Goal: Task Accomplishment & Management: Complete application form

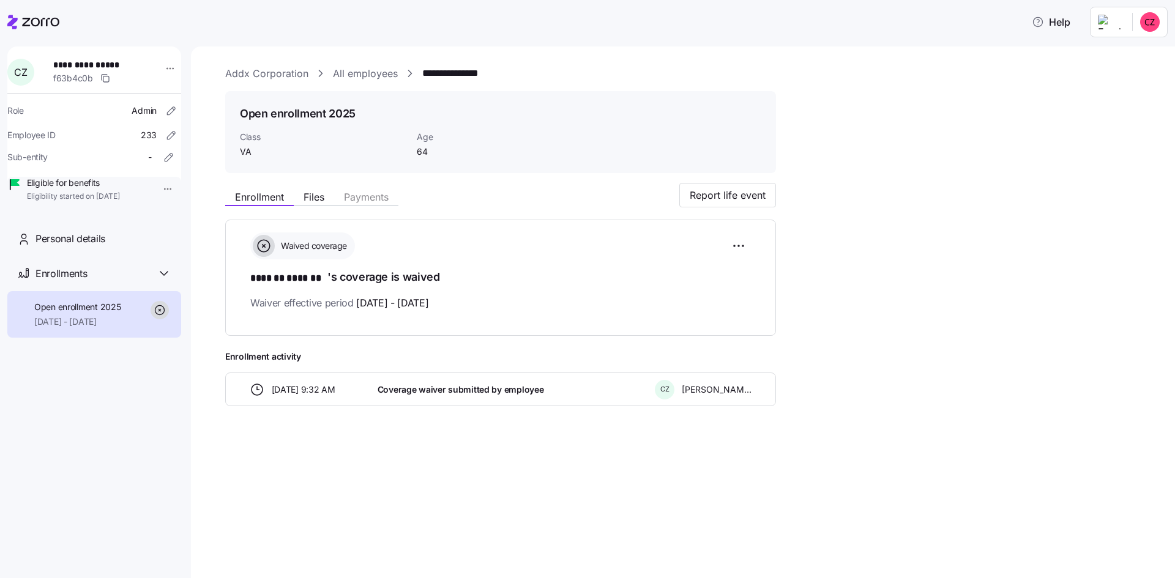
click at [253, 74] on link "Addx Corporation" at bounding box center [266, 73] width 83 height 15
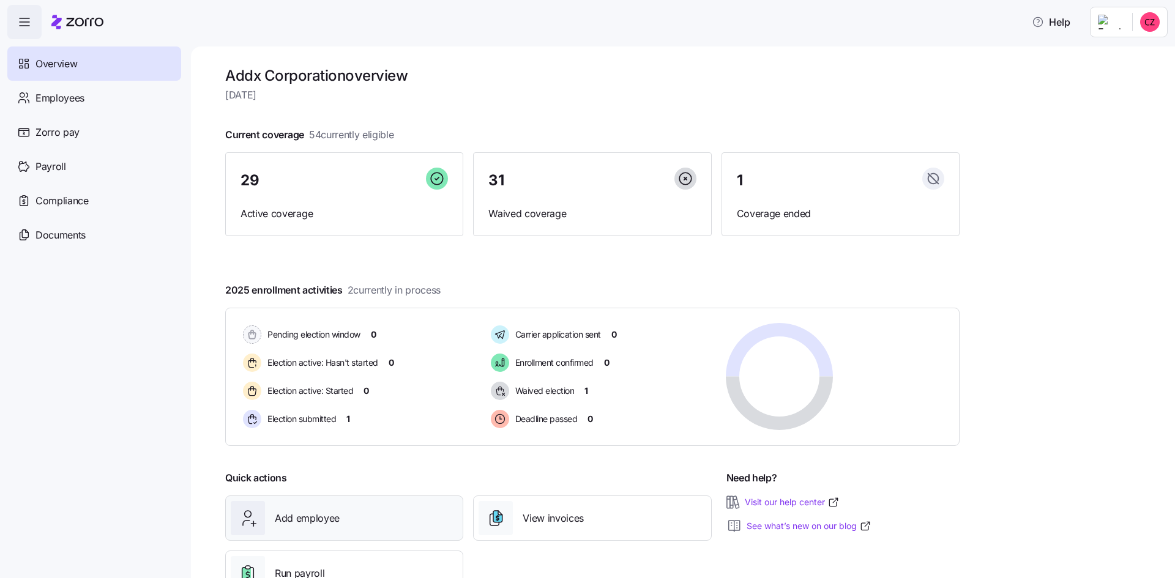
click at [310, 511] on span "Add employee" at bounding box center [307, 518] width 65 height 15
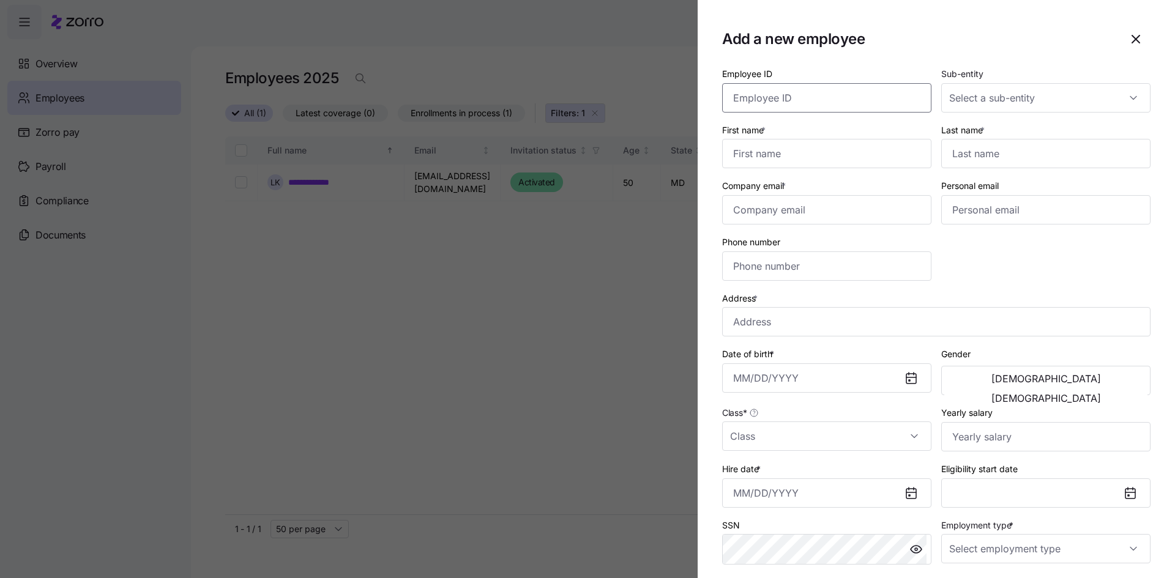
click at [770, 98] on input "Employee ID" at bounding box center [826, 97] width 209 height 29
click at [830, 100] on input "Employee ID" at bounding box center [826, 97] width 209 height 29
type input "1147"
click at [832, 156] on input "First name *" at bounding box center [826, 153] width 209 height 29
type input "[PERSON_NAME]"
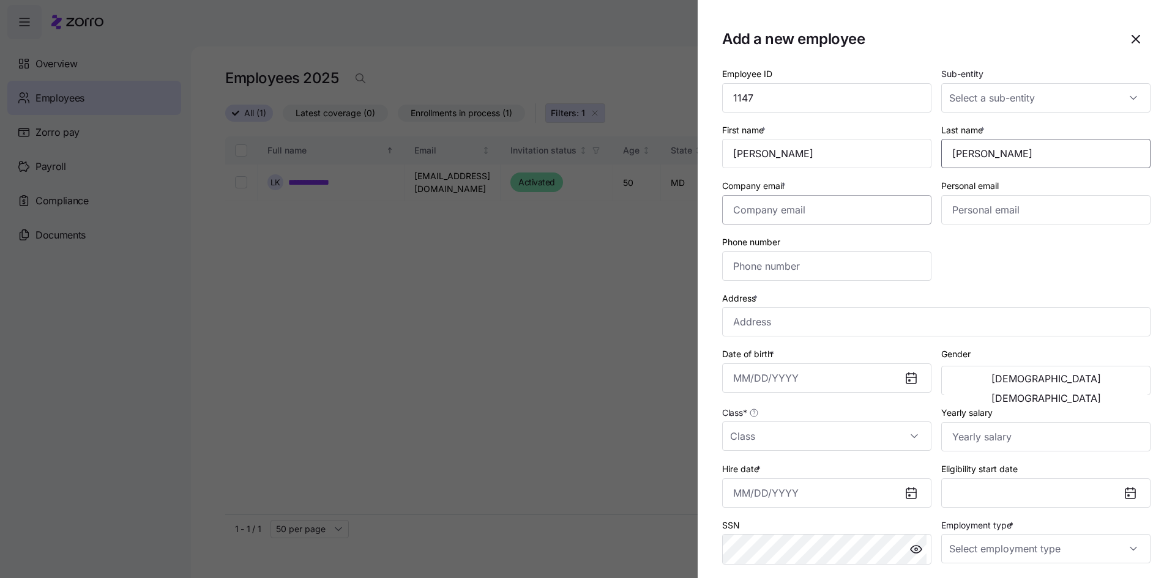
type input "[PERSON_NAME]"
click at [796, 212] on input "Company email *" at bounding box center [826, 209] width 209 height 29
type input "[EMAIL_ADDRESS][DOMAIN_NAME]"
click at [986, 211] on input "Personal email" at bounding box center [1045, 209] width 209 height 29
type input "[PERSON_NAME][EMAIL_ADDRESS][DOMAIN_NAME]"
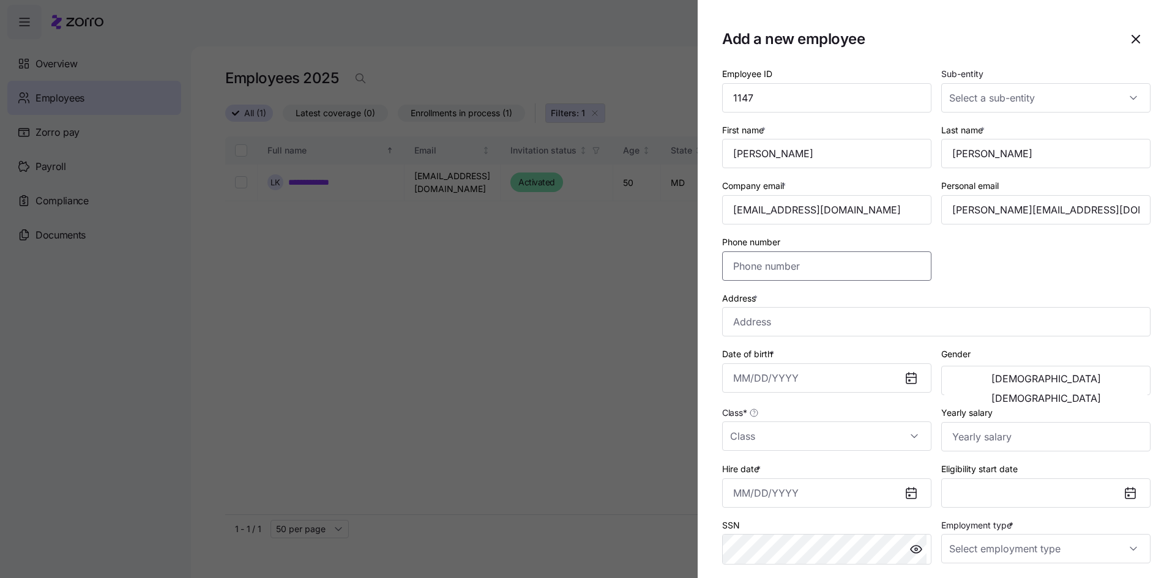
click at [910, 267] on input "Phone number" at bounding box center [826, 265] width 209 height 29
type input "[PHONE_NUMBER]"
click at [931, 318] on input "Address *" at bounding box center [936, 321] width 428 height 29
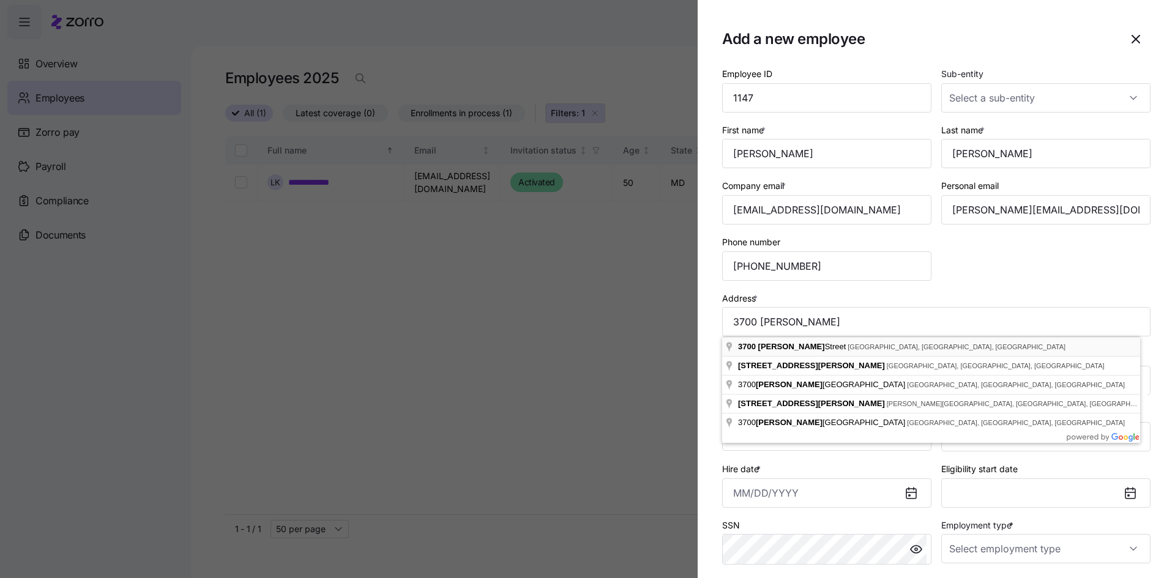
type input "[STREET_ADDRESS][PERSON_NAME]"
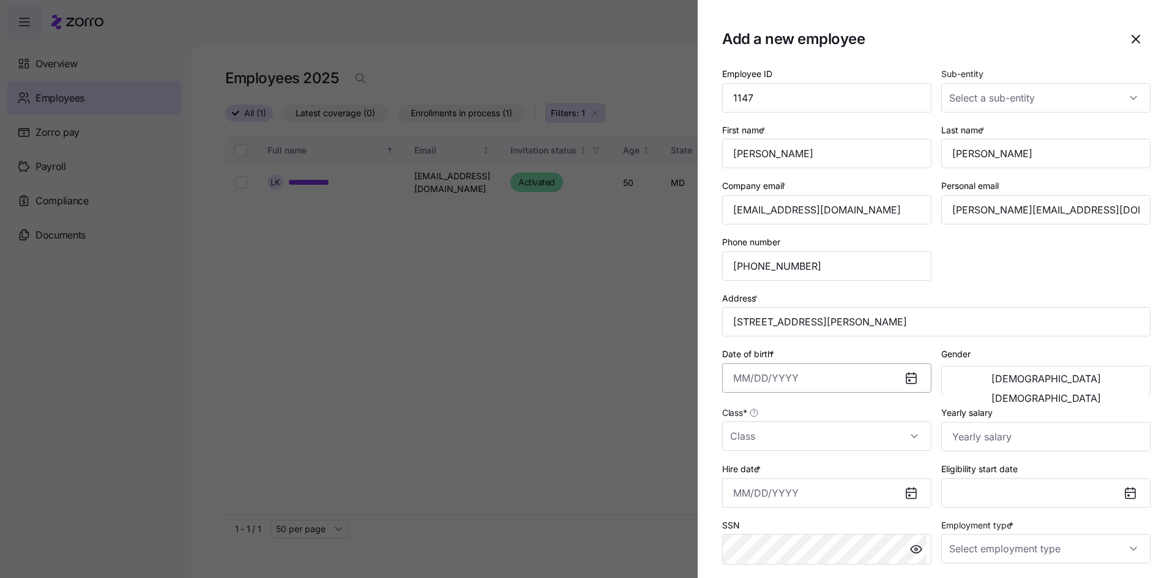
click at [736, 376] on input "Date of birth *" at bounding box center [826, 377] width 209 height 29
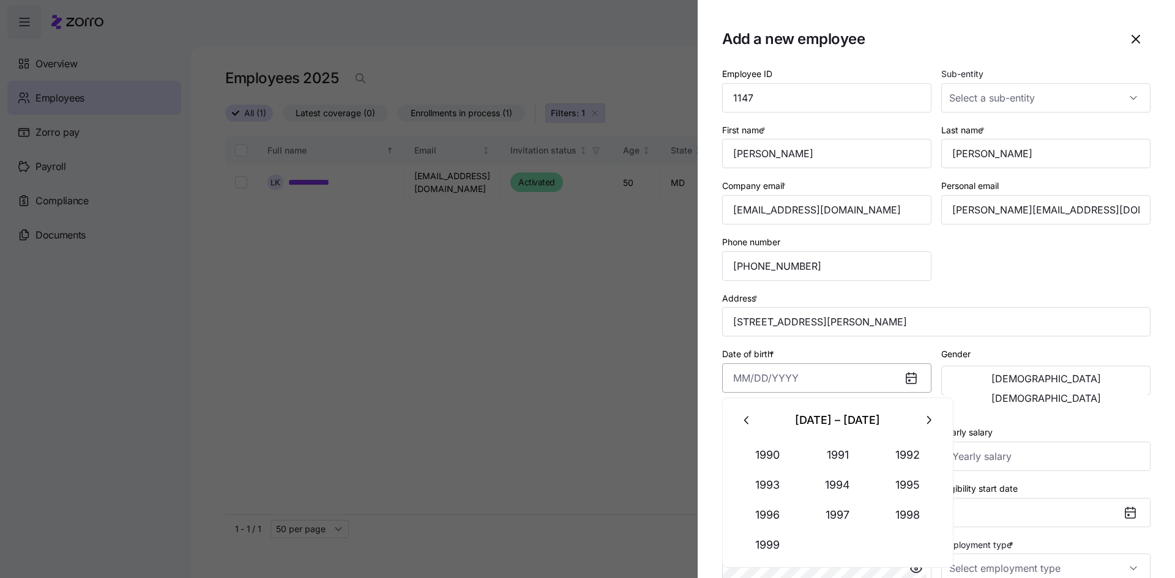
click at [737, 382] on input "Date of birth *" at bounding box center [826, 377] width 209 height 29
click at [764, 452] on button "1980" at bounding box center [768, 455] width 70 height 29
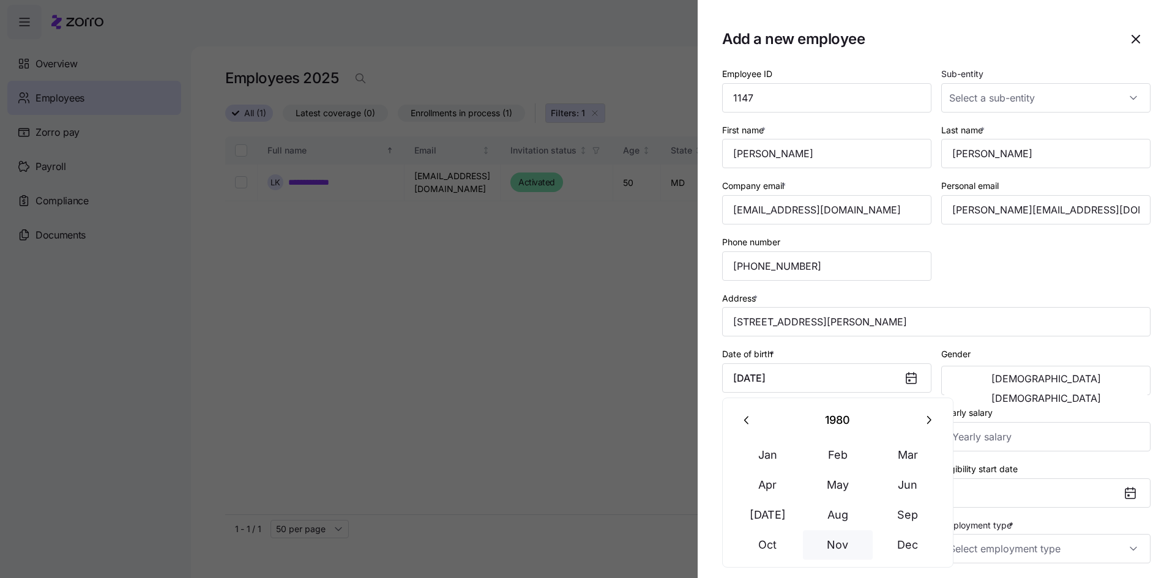
click at [841, 541] on button "Nov" at bounding box center [838, 544] width 70 height 29
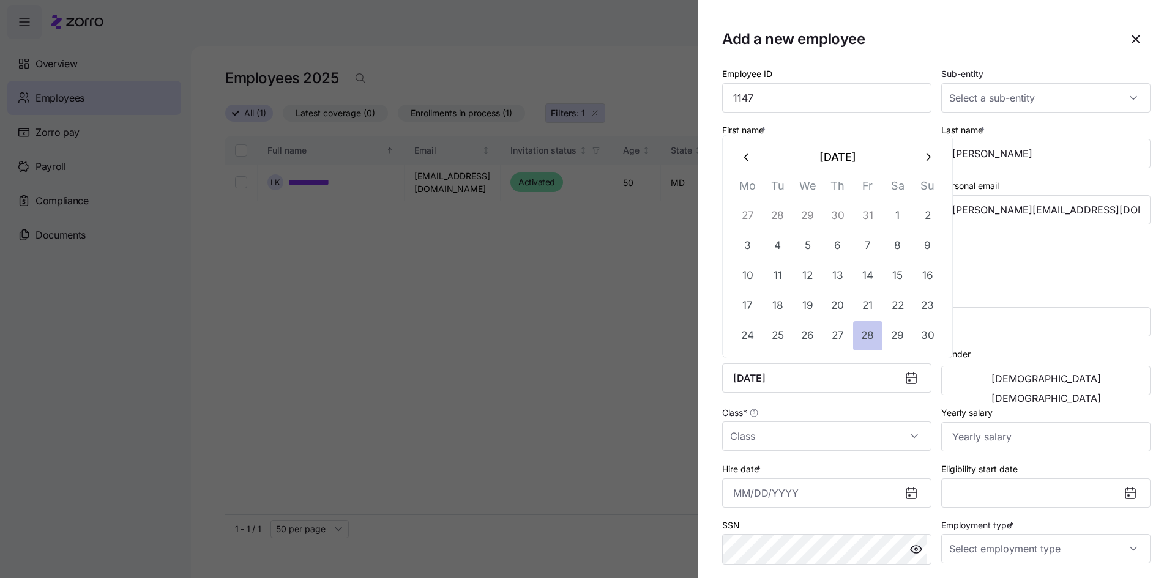
click at [868, 340] on button "28" at bounding box center [867, 335] width 29 height 29
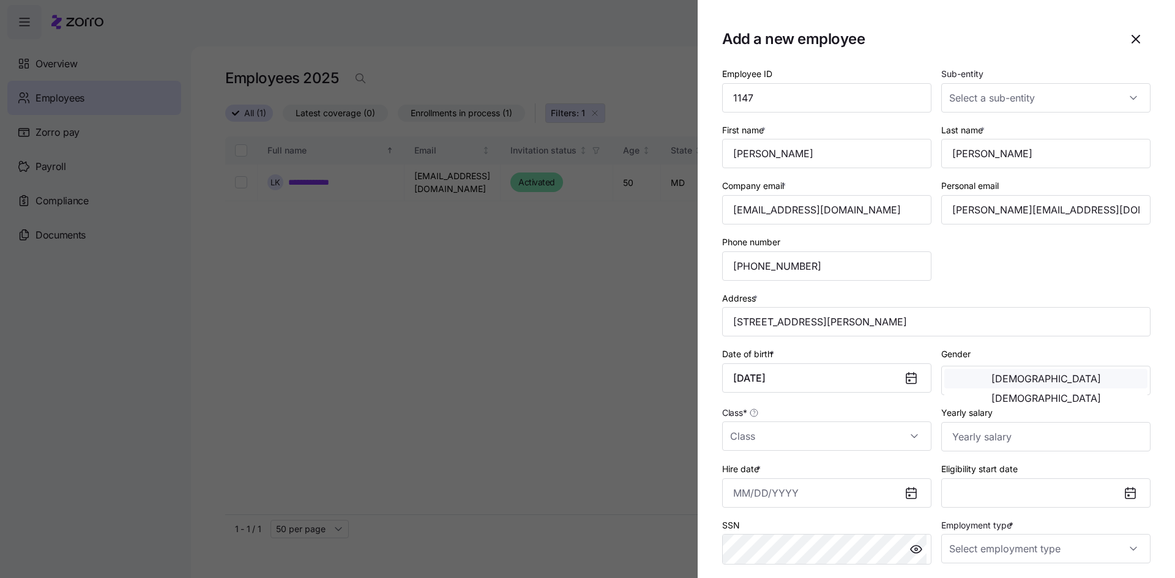
type input "[DATE]"
click at [991, 380] on span "[DEMOGRAPHIC_DATA]" at bounding box center [1046, 379] width 110 height 10
click at [775, 437] on input "Class *" at bounding box center [826, 436] width 209 height 29
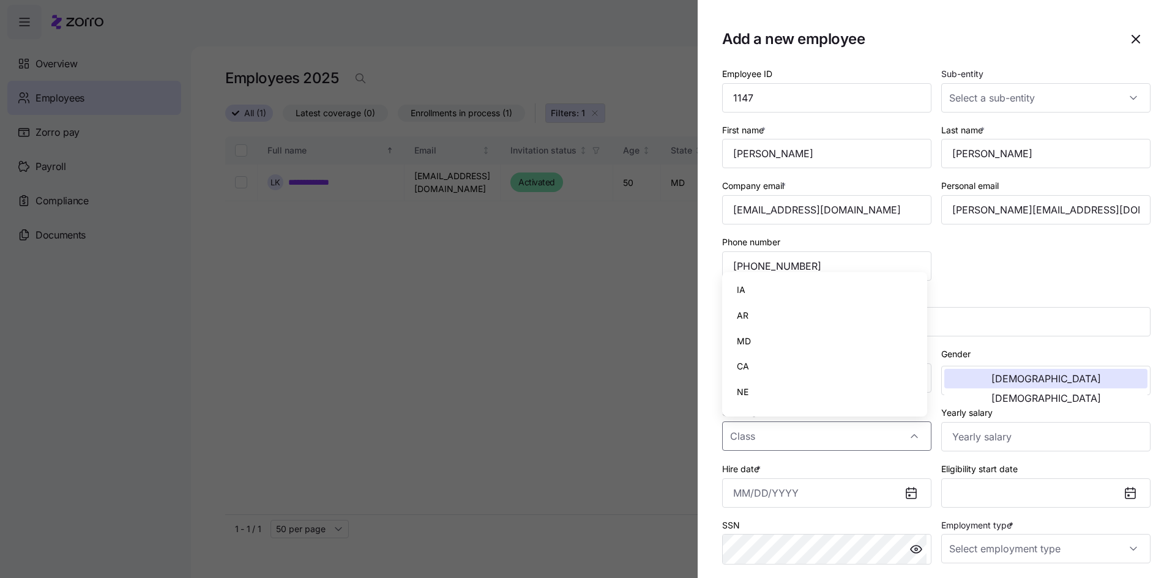
click at [803, 335] on div "MD" at bounding box center [824, 342] width 195 height 26
type input "MD"
click at [1038, 439] on input "Yearly salary" at bounding box center [1045, 436] width 209 height 29
type input "$9"
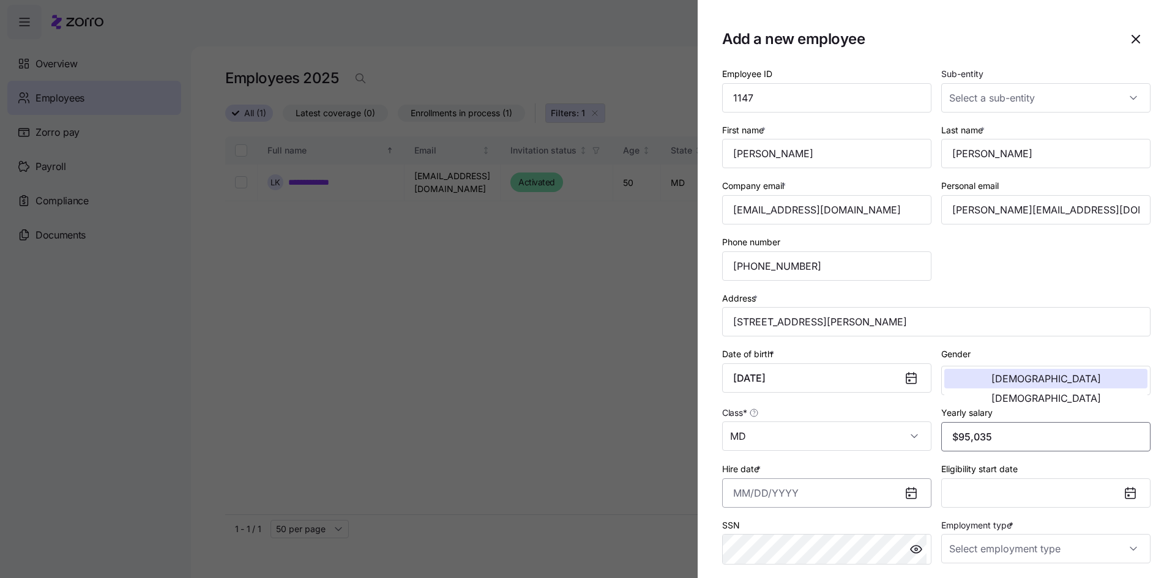
type input "$95,035"
click at [733, 493] on input "Hire date *" at bounding box center [826, 492] width 209 height 29
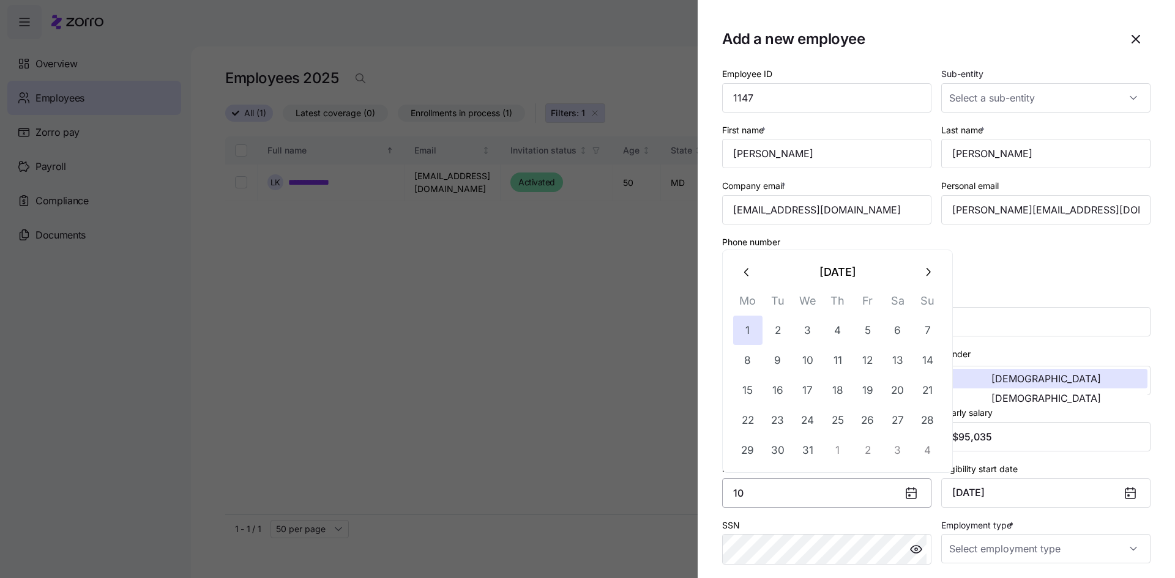
type input "1"
click at [748, 444] on button "27" at bounding box center [747, 450] width 29 height 29
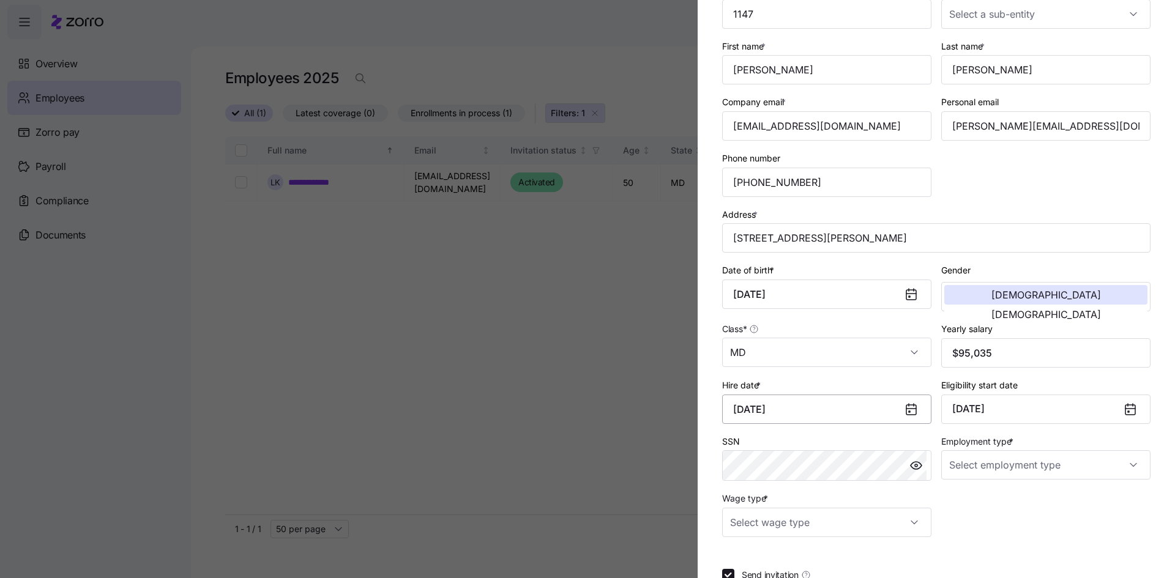
scroll to position [122, 0]
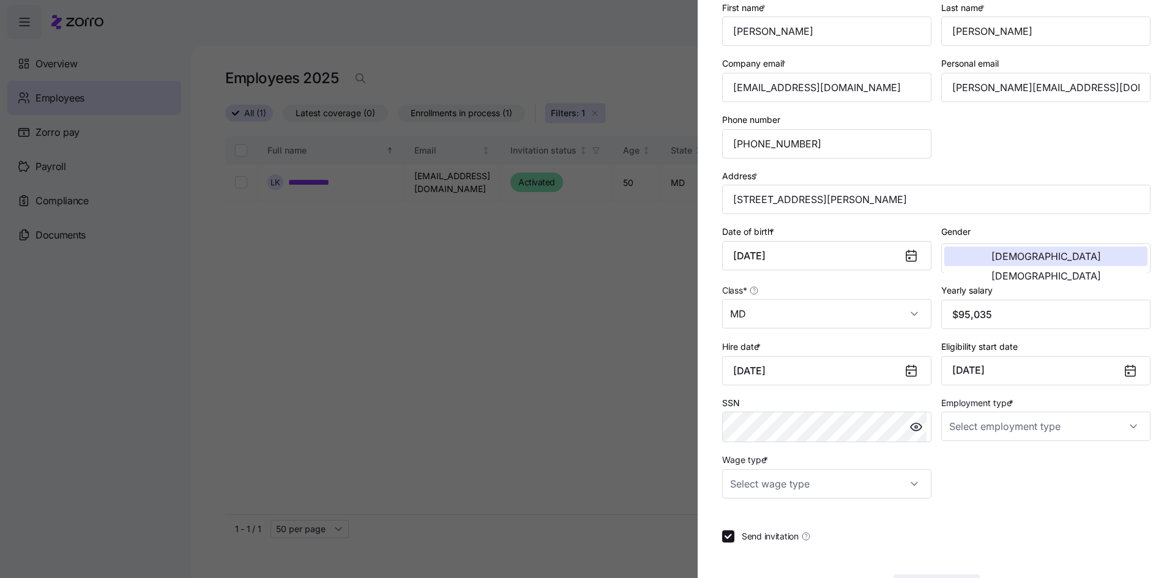
type input "[DATE]"
click at [1031, 523] on div "Employee ID 1147 Sub-entity First name * [PERSON_NAME] name * [PERSON_NAME] Com…" at bounding box center [936, 271] width 428 height 655
click at [1046, 428] on input "Employment type *" at bounding box center [1045, 426] width 209 height 29
click at [991, 459] on div "Full Time" at bounding box center [1039, 464] width 195 height 26
type input "Full Time"
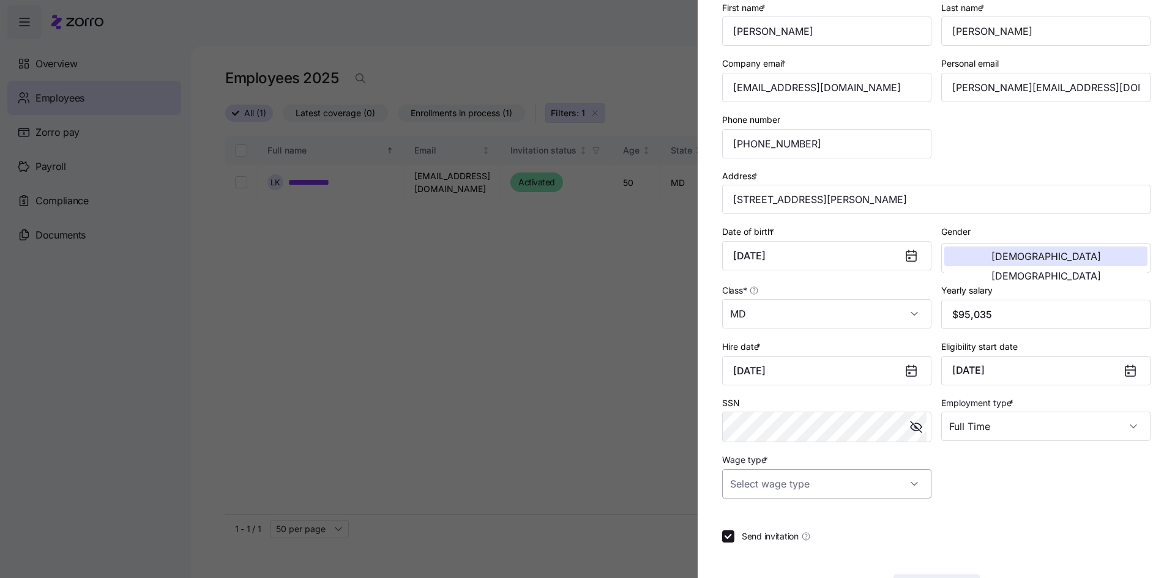
click at [909, 481] on input "Wage type *" at bounding box center [826, 483] width 209 height 29
click at [837, 520] on div "Salary" at bounding box center [824, 521] width 195 height 26
type input "Salary"
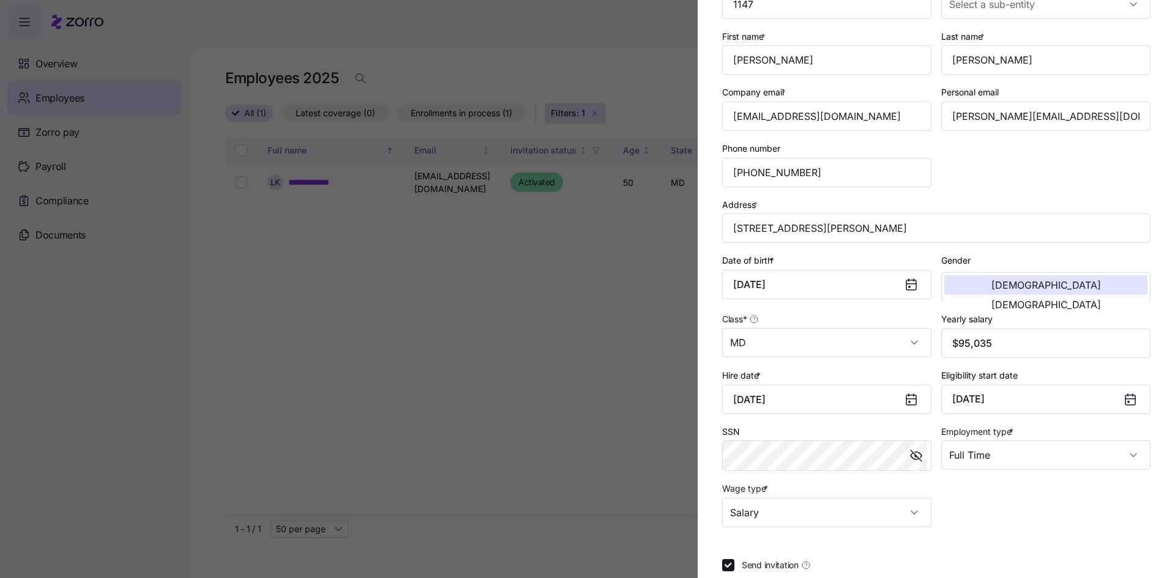
scroll to position [168, 0]
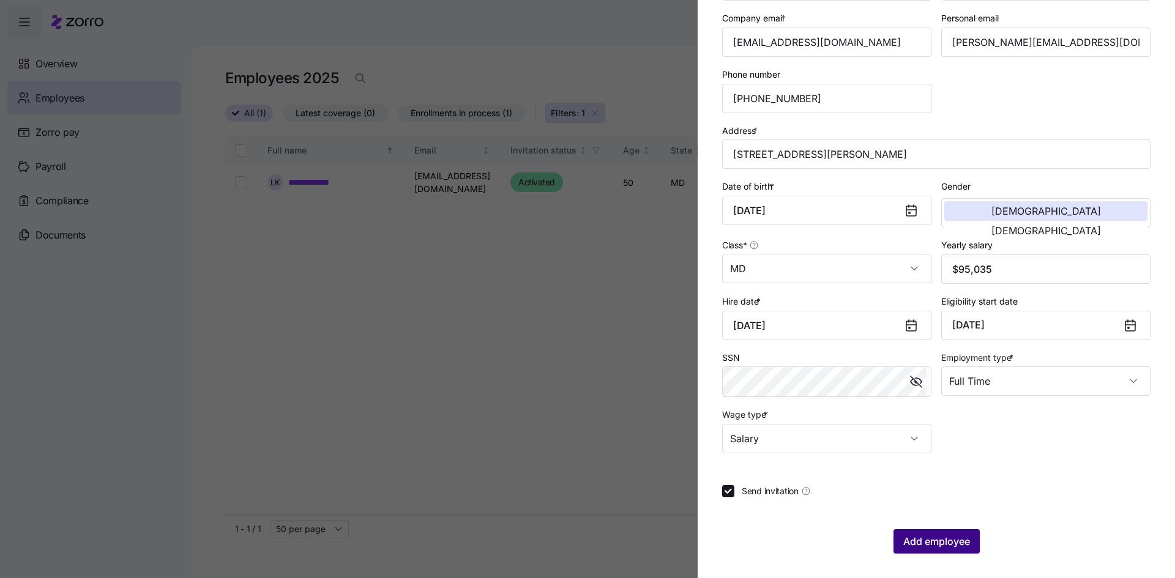
click at [942, 542] on span "Add employee" at bounding box center [936, 541] width 67 height 15
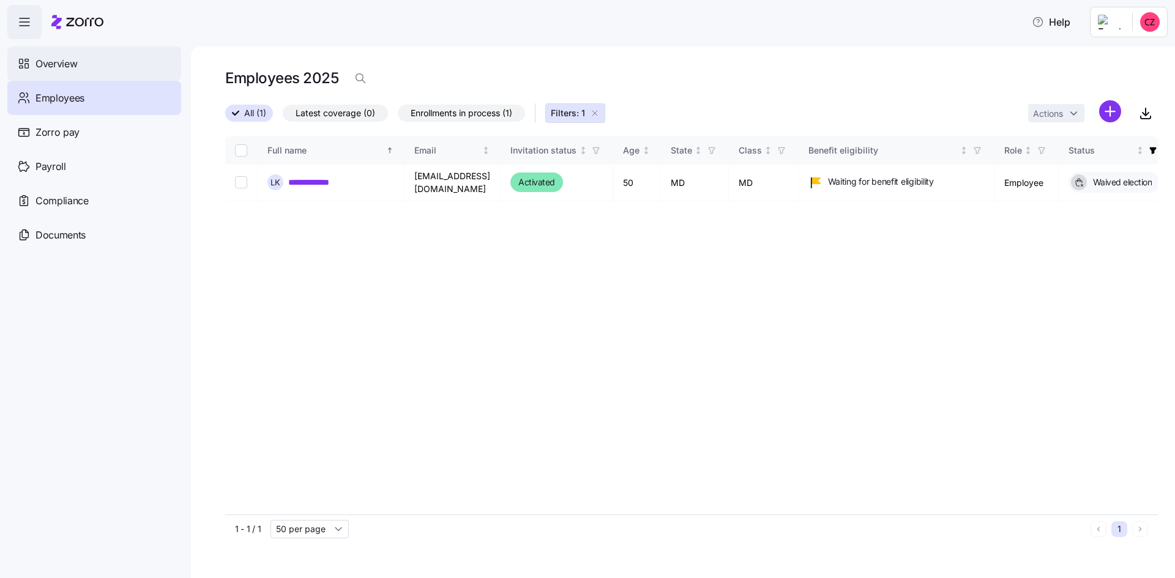
click at [78, 68] on div "Overview" at bounding box center [94, 64] width 174 height 34
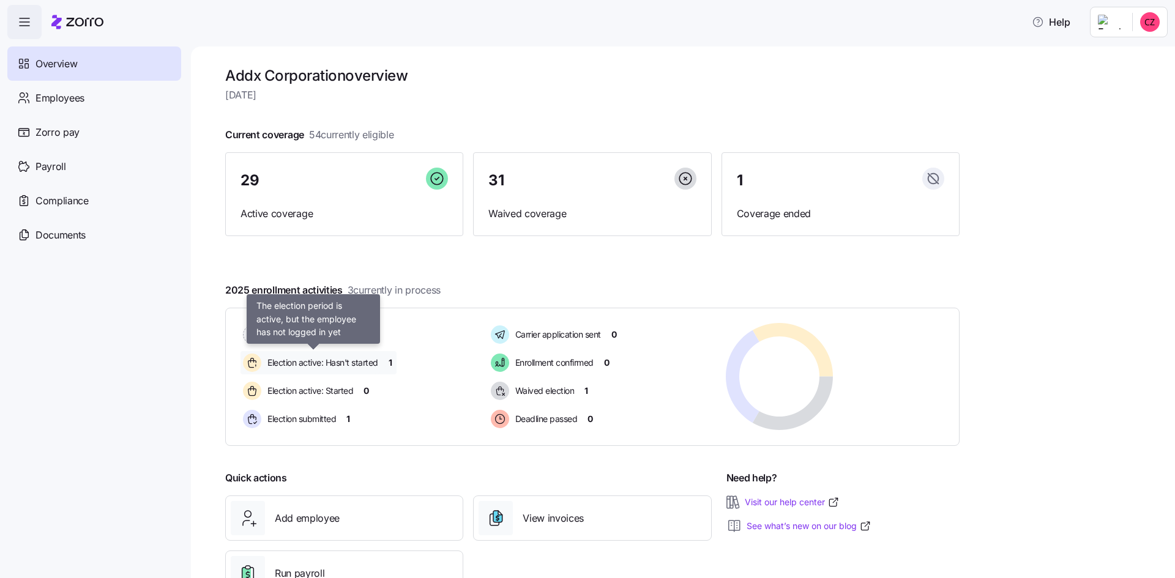
click at [326, 364] on span "Election active: Hasn't started" at bounding box center [321, 363] width 114 height 12
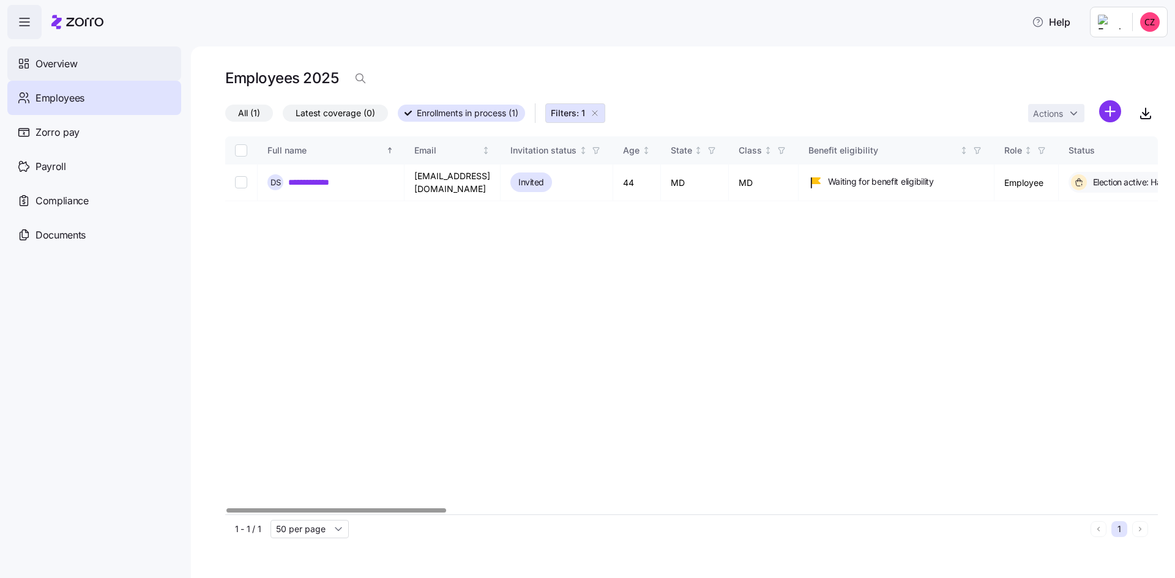
click at [78, 64] on div "Overview" at bounding box center [94, 64] width 174 height 34
